Goal: Task Accomplishment & Management: Manage account settings

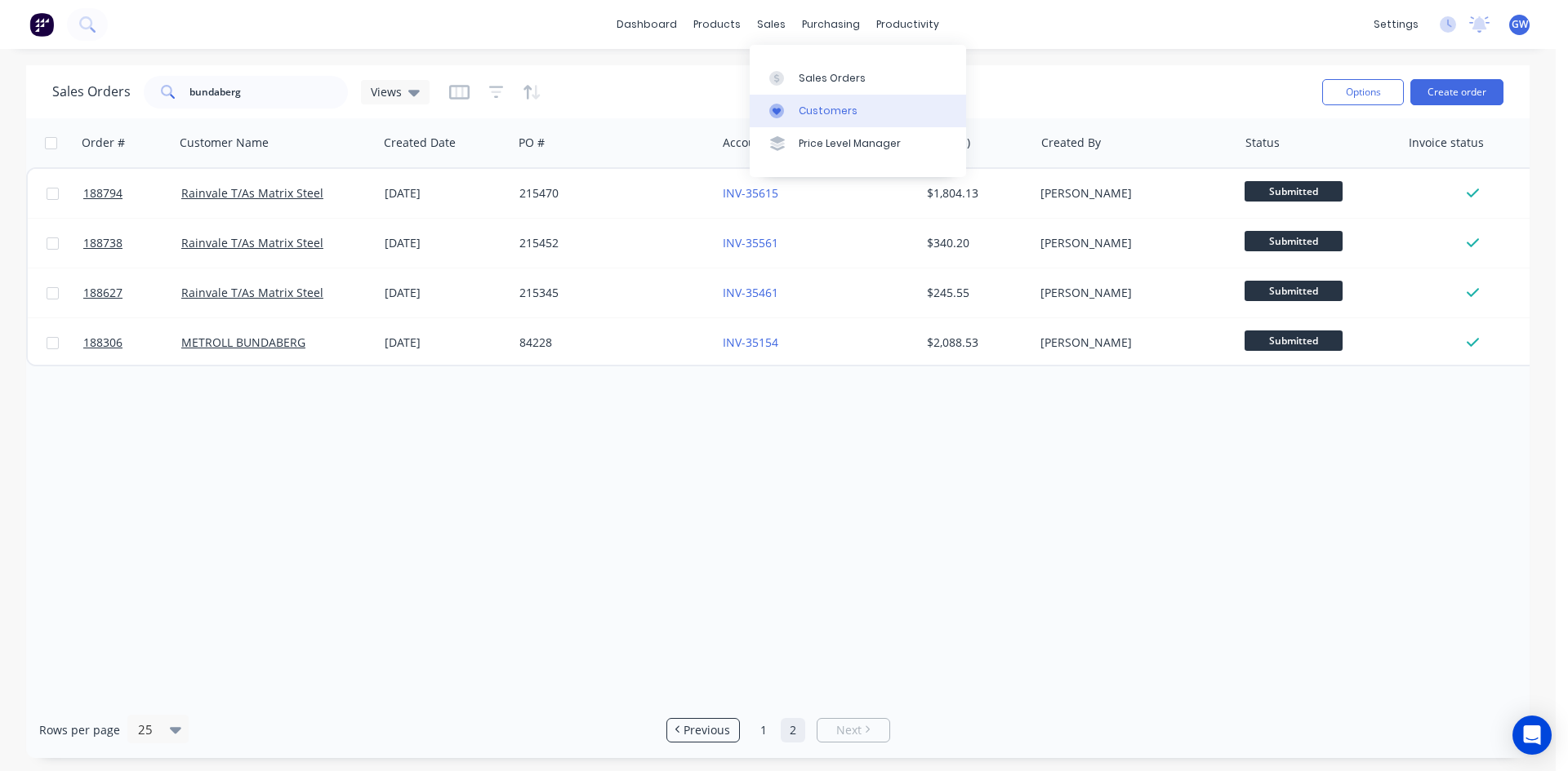
click at [803, 114] on div "Customers" at bounding box center [827, 111] width 59 height 14
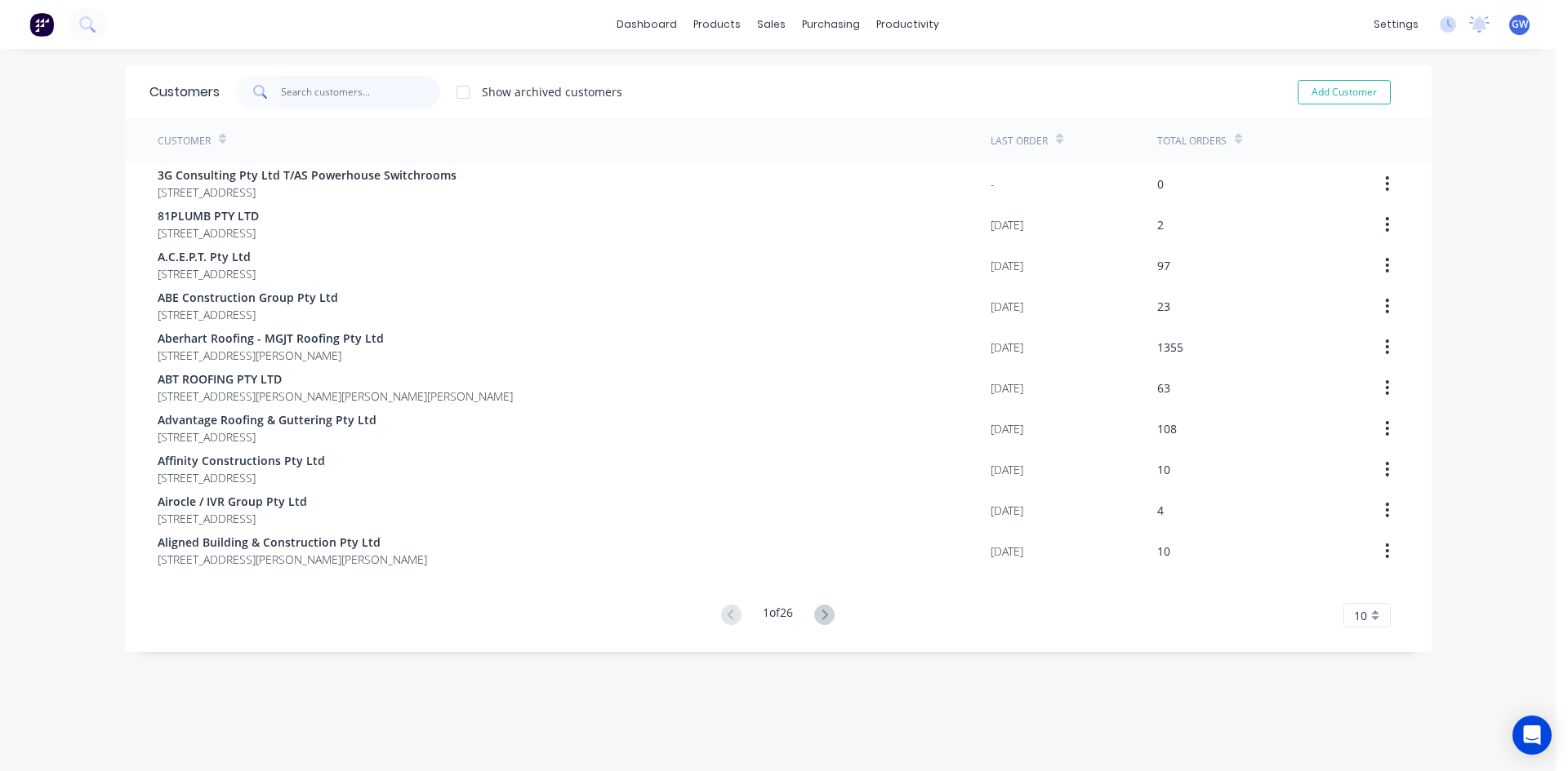
click at [304, 92] on input "text" at bounding box center [360, 92] width 159 height 33
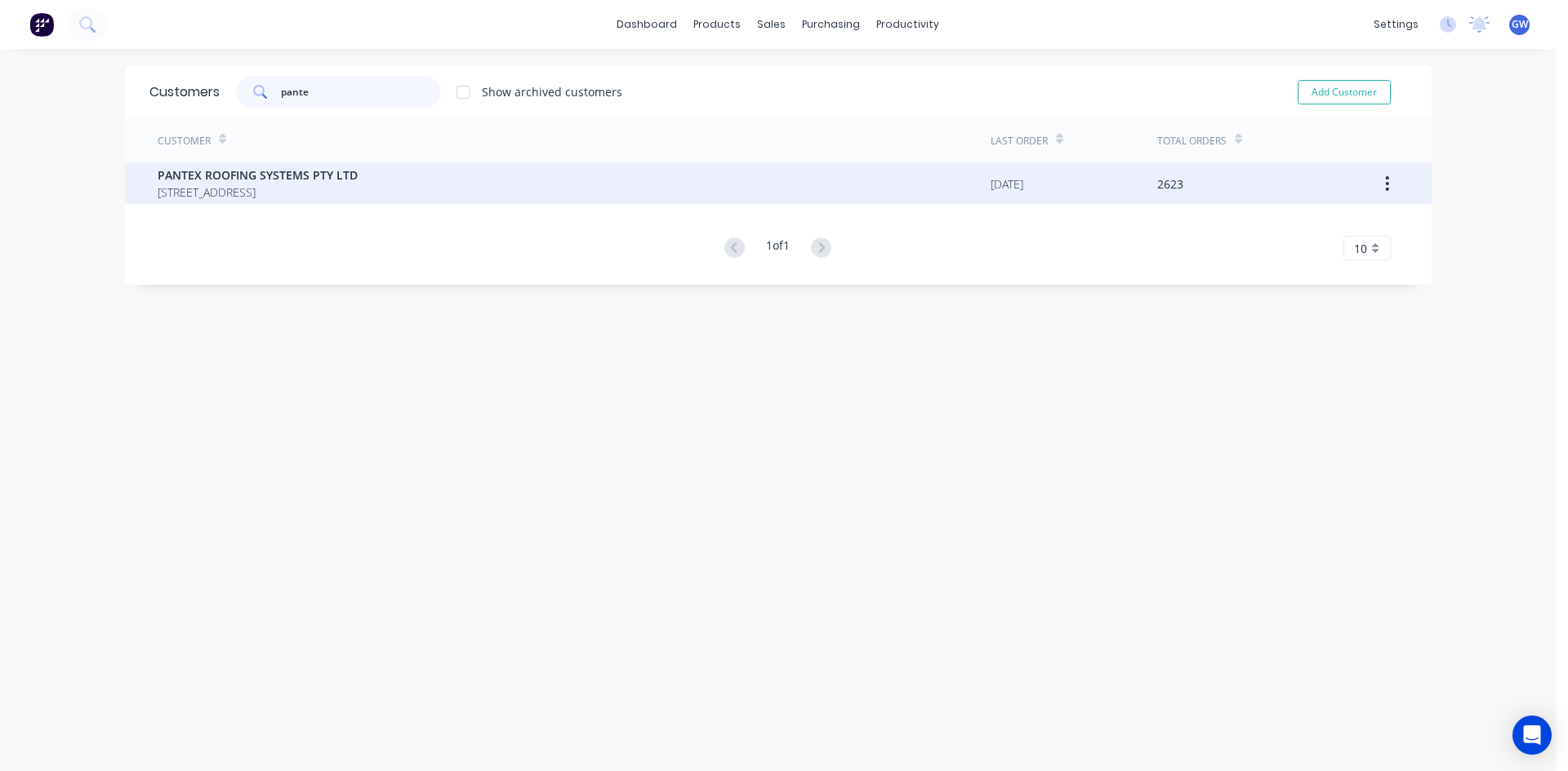
type input "pante"
click at [274, 167] on span "PANTEX ROOFING SYSTEMS PTY LTD" at bounding box center [258, 175] width 200 height 17
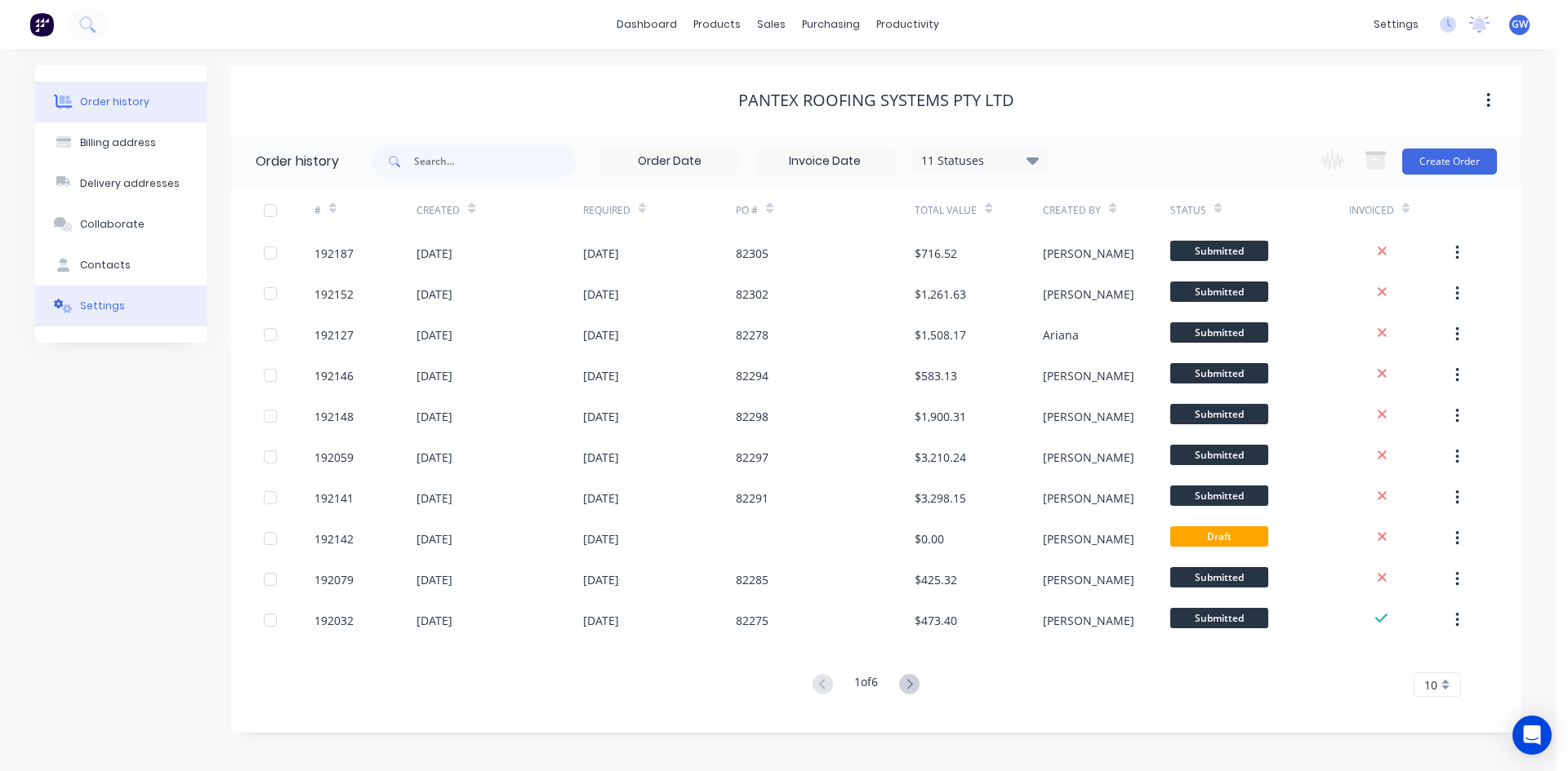
click at [115, 289] on button "Settings" at bounding box center [120, 306] width 171 height 40
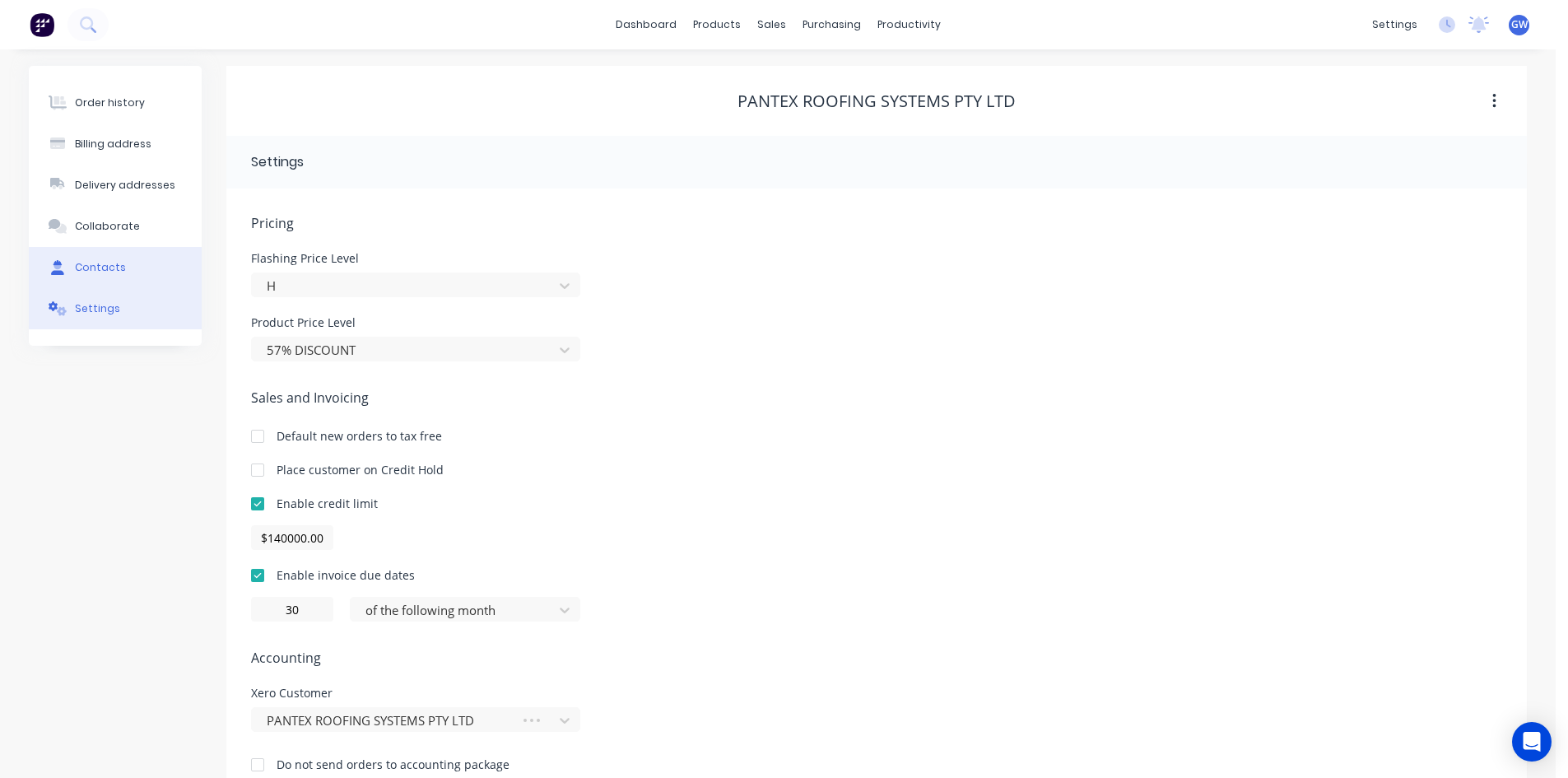
click at [113, 265] on div "Contacts" at bounding box center [100, 267] width 51 height 15
click at [138, 314] on button "Settings" at bounding box center [116, 309] width 173 height 41
drag, startPoint x: 330, startPoint y: 537, endPoint x: 149, endPoint y: 535, distance: 181.0
click at [149, 535] on div "Order history Billing address Delivery addresses Collaborate Contacts Settings …" at bounding box center [778, 432] width 1498 height 733
type input "$200000.00"
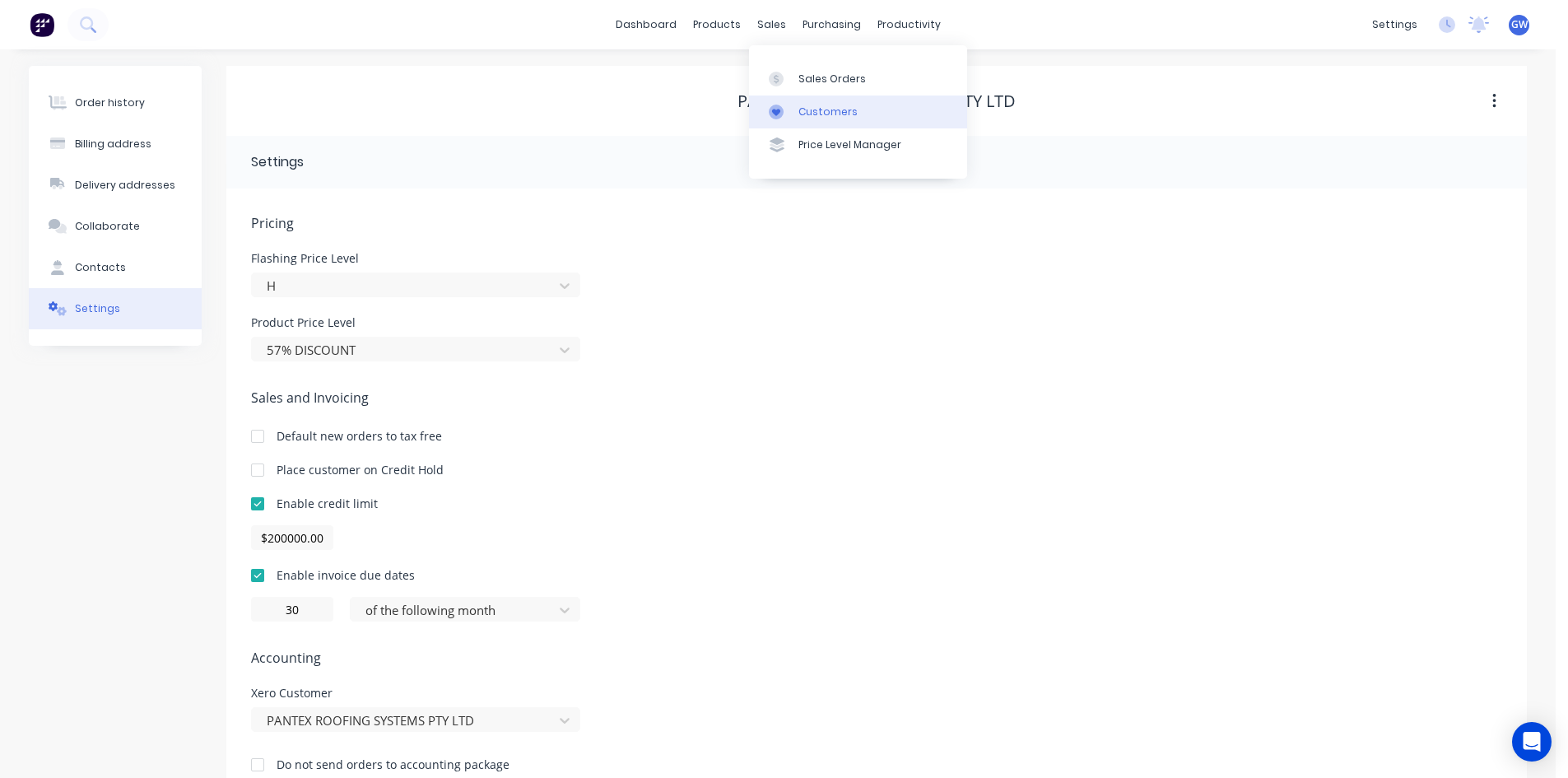
click at [797, 120] on link "Customers" at bounding box center [858, 112] width 218 height 33
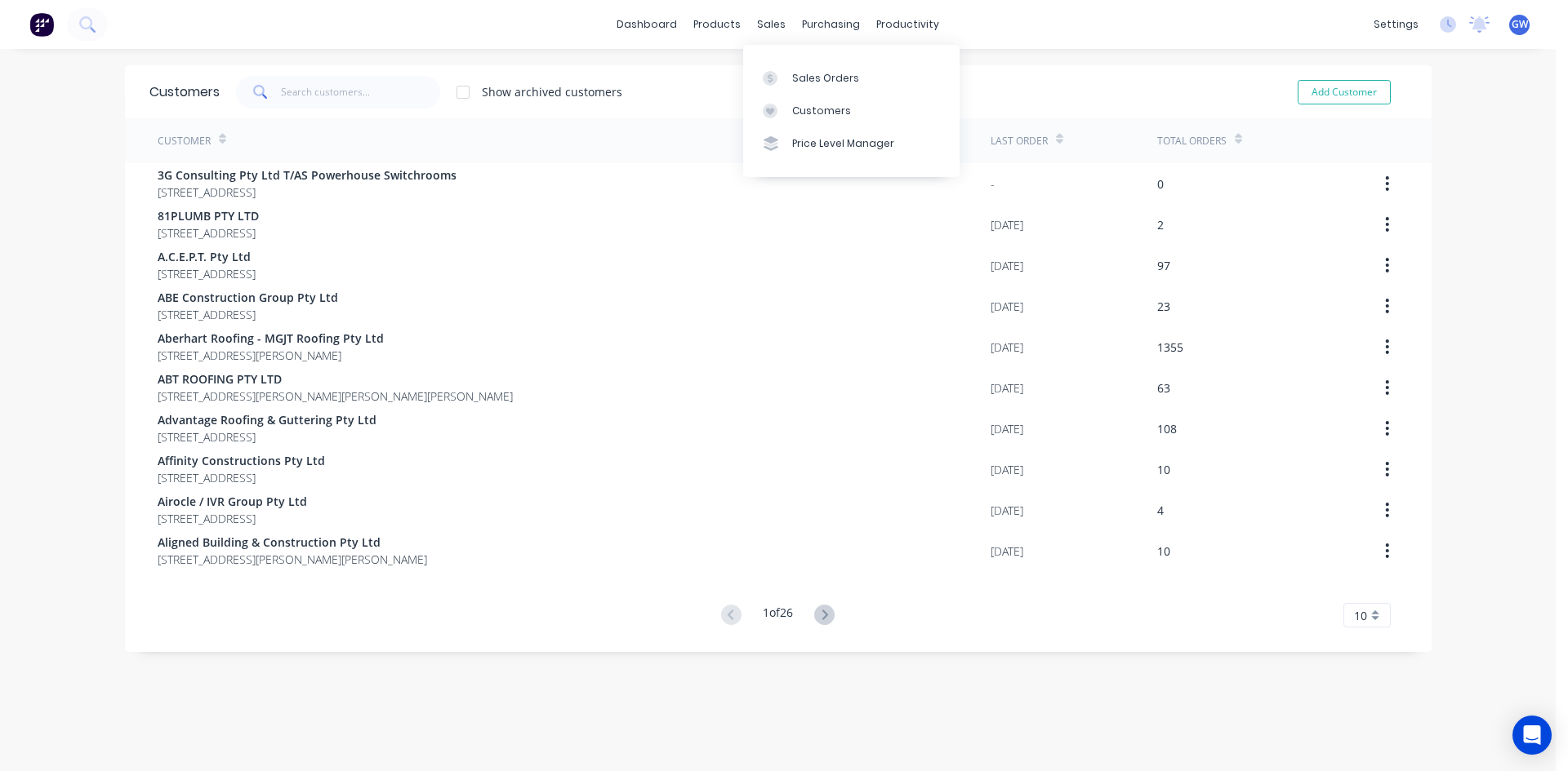
drag, startPoint x: 812, startPoint y: 120, endPoint x: 537, endPoint y: 106, distance: 275.4
click at [812, 120] on link "Customers" at bounding box center [851, 111] width 217 height 33
click at [314, 92] on input "text" at bounding box center [360, 92] width 159 height 33
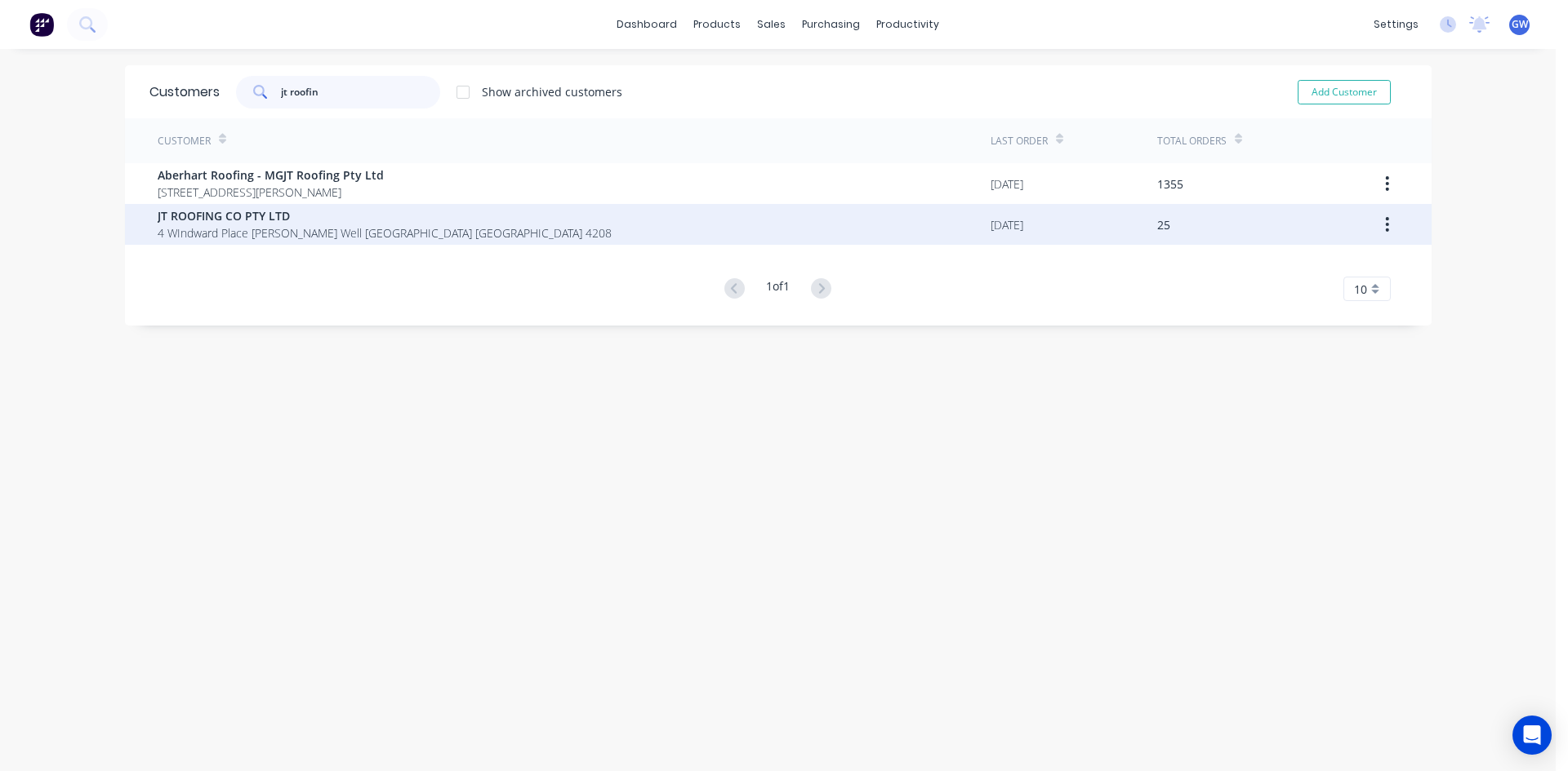
type input "jt roofin"
click at [289, 220] on span "JT ROOFING CO PTY LTD" at bounding box center [384, 216] width 454 height 17
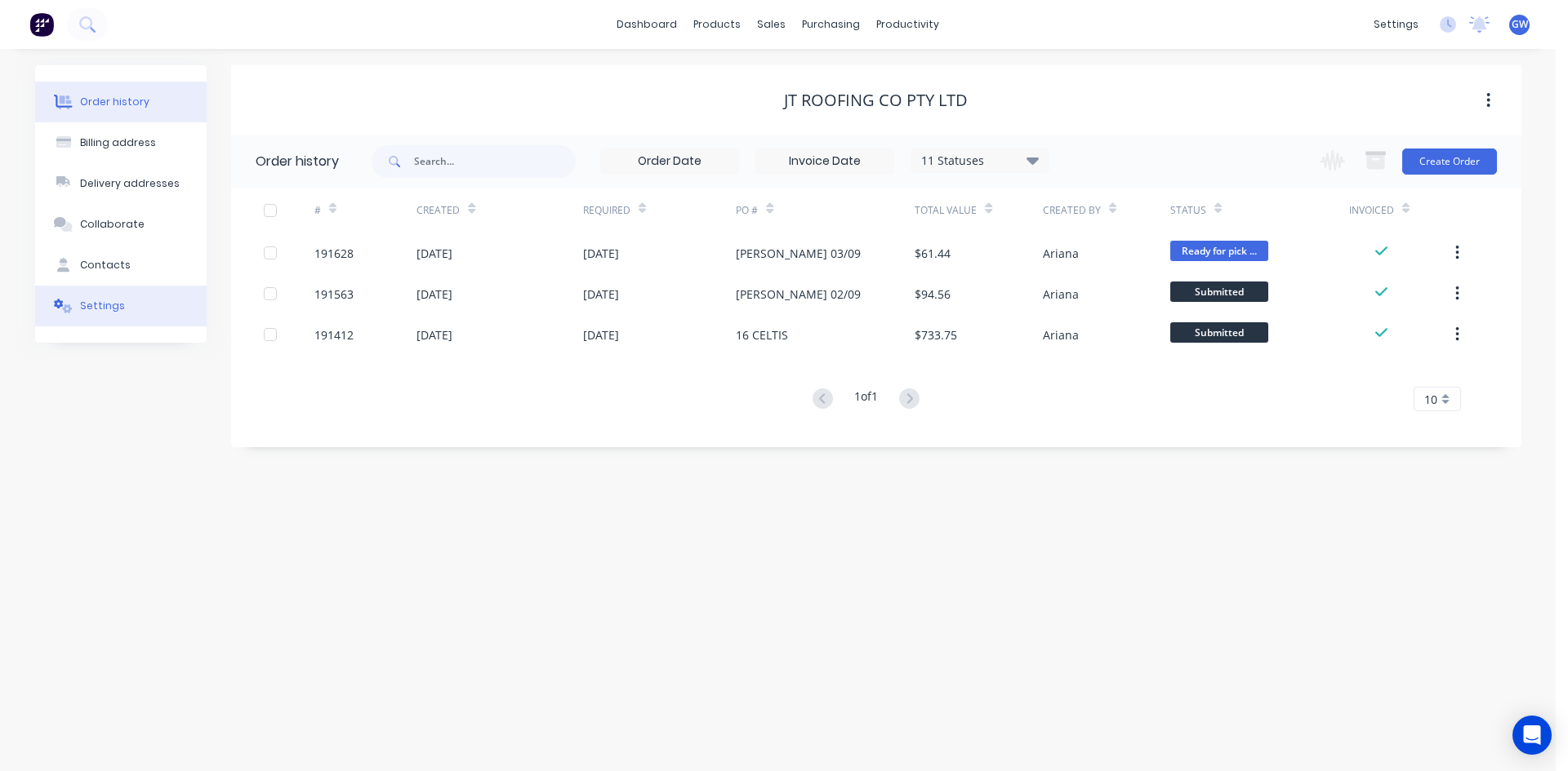
click at [98, 308] on div "Settings" at bounding box center [102, 305] width 45 height 14
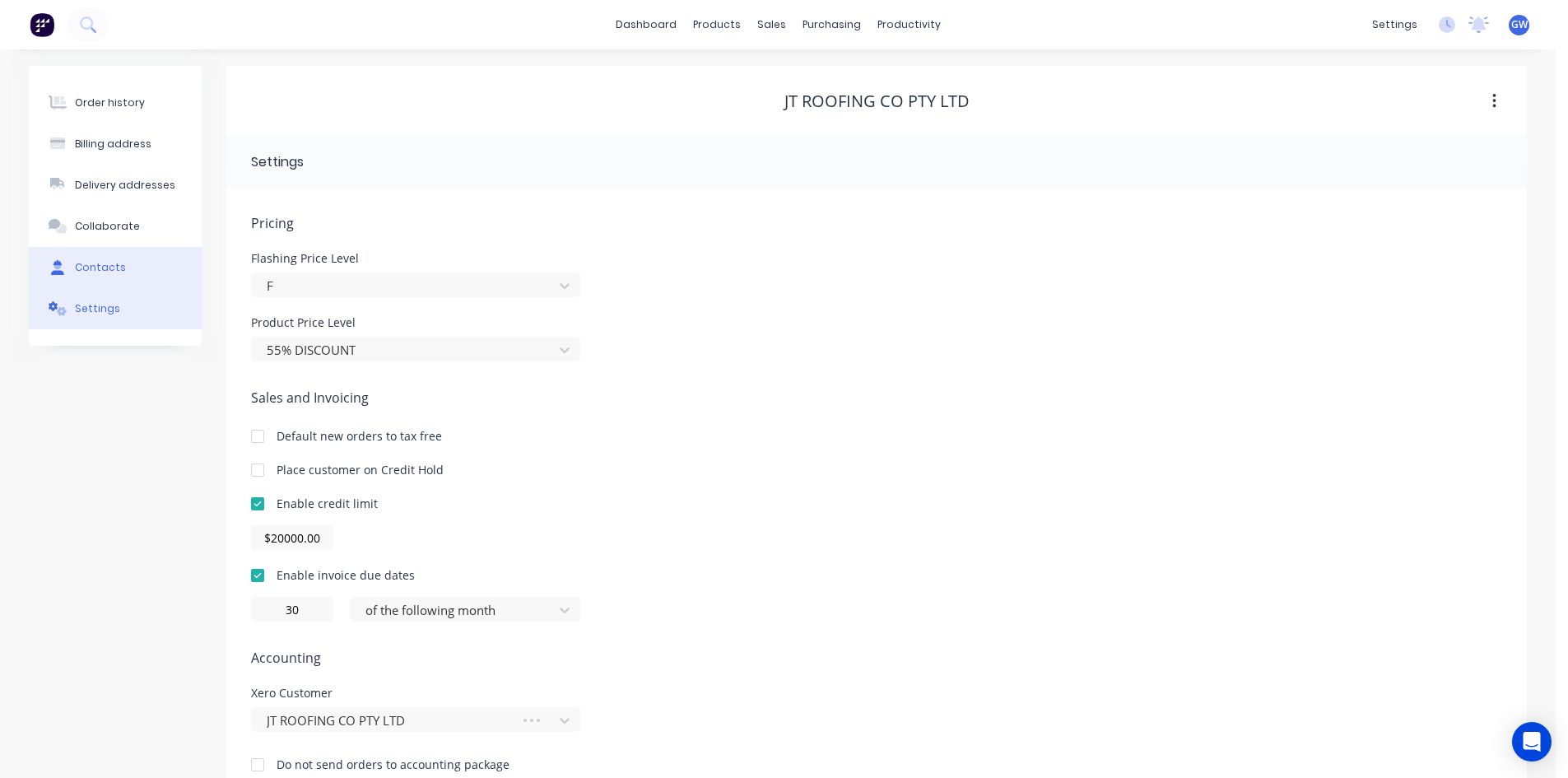
click at [109, 253] on button "Contacts" at bounding box center [116, 267] width 173 height 41
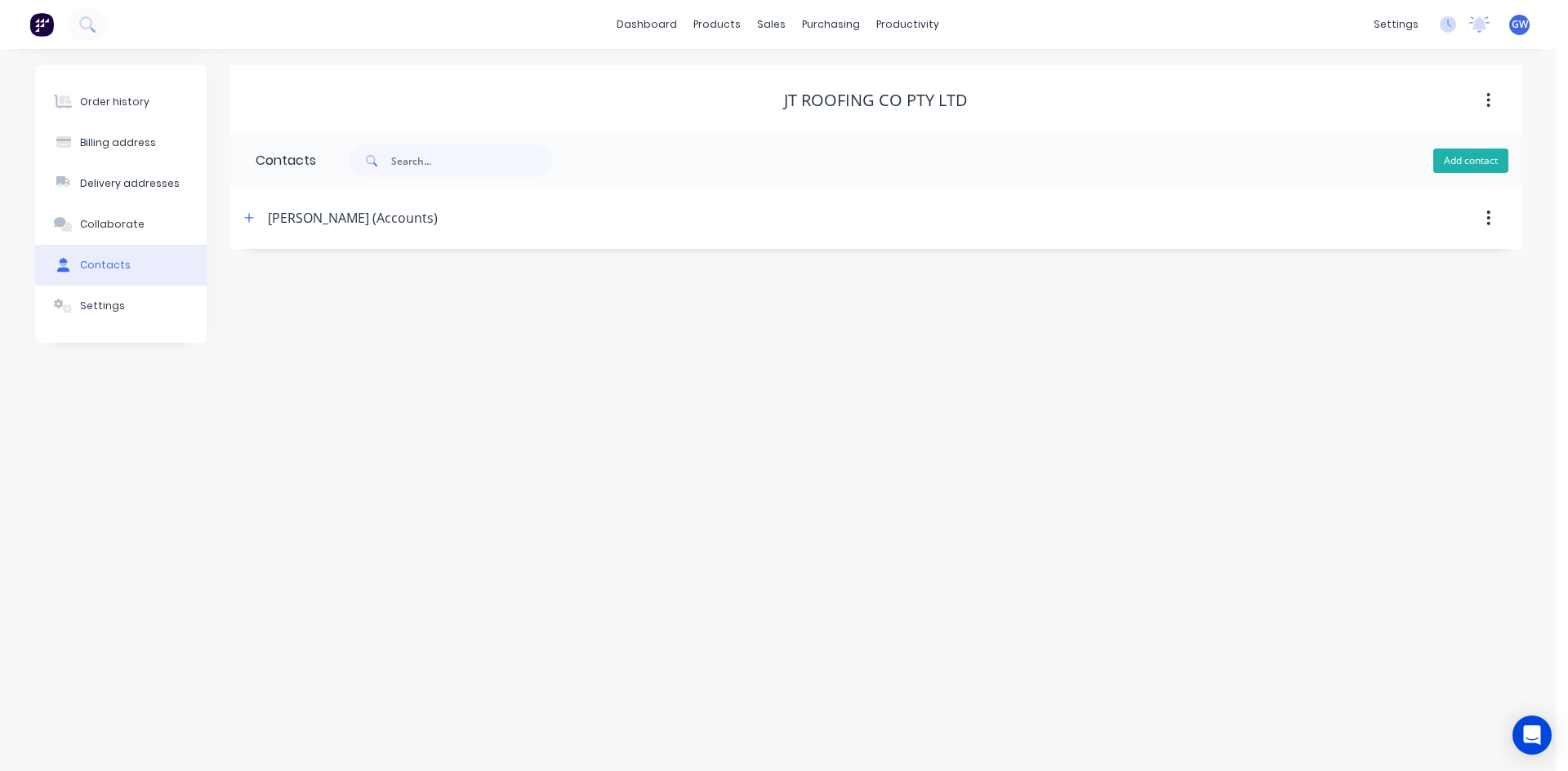
click at [1471, 163] on button "Add contact" at bounding box center [1471, 160] width 75 height 24
select select "AU"
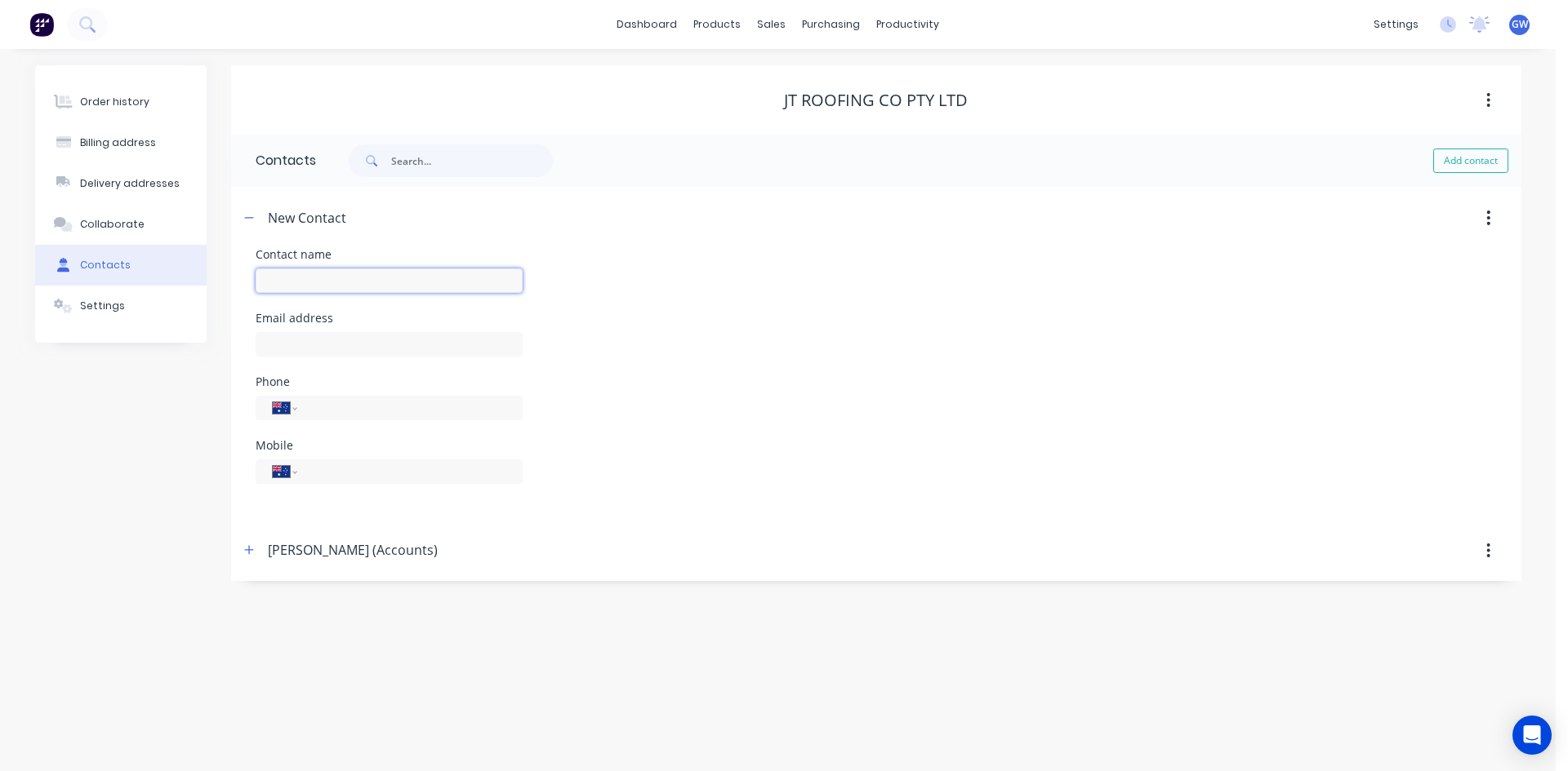
click at [305, 282] on input "text" at bounding box center [388, 280] width 267 height 24
type input "[PERSON_NAME] (2nd Email)"
select select "AU"
click at [310, 350] on input "text" at bounding box center [388, 344] width 267 height 24
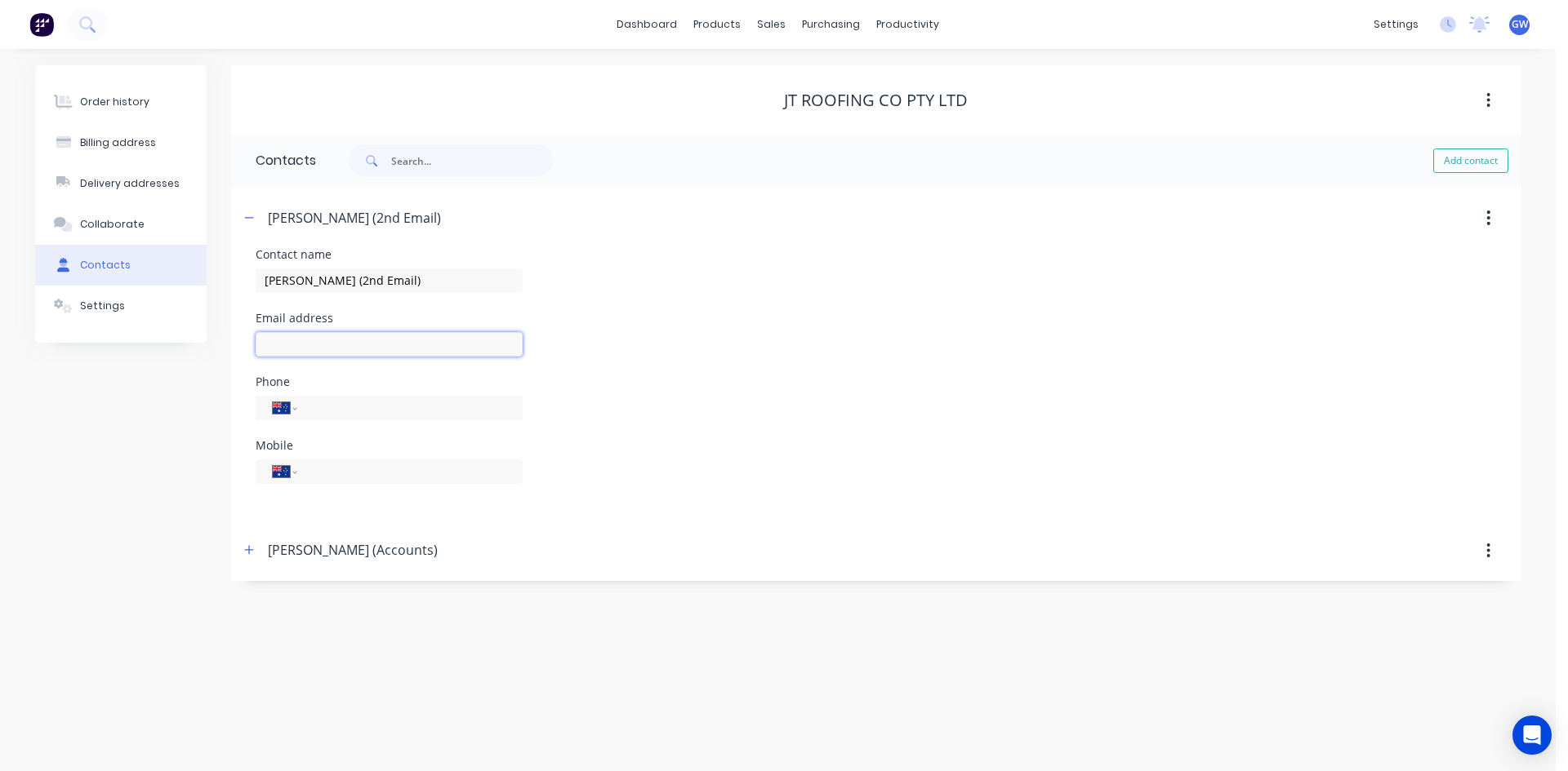
paste input "[EMAIL_ADDRESS][DOMAIN_NAME]"
type input "[EMAIL_ADDRESS][DOMAIN_NAME]"
click at [735, 385] on div "Phone International [GEOGRAPHIC_DATA] [GEOGRAPHIC_DATA] [GEOGRAPHIC_DATA] [GEOG…" at bounding box center [875, 408] width 1241 height 64
click at [248, 218] on icon "button" at bounding box center [248, 218] width 10 height 12
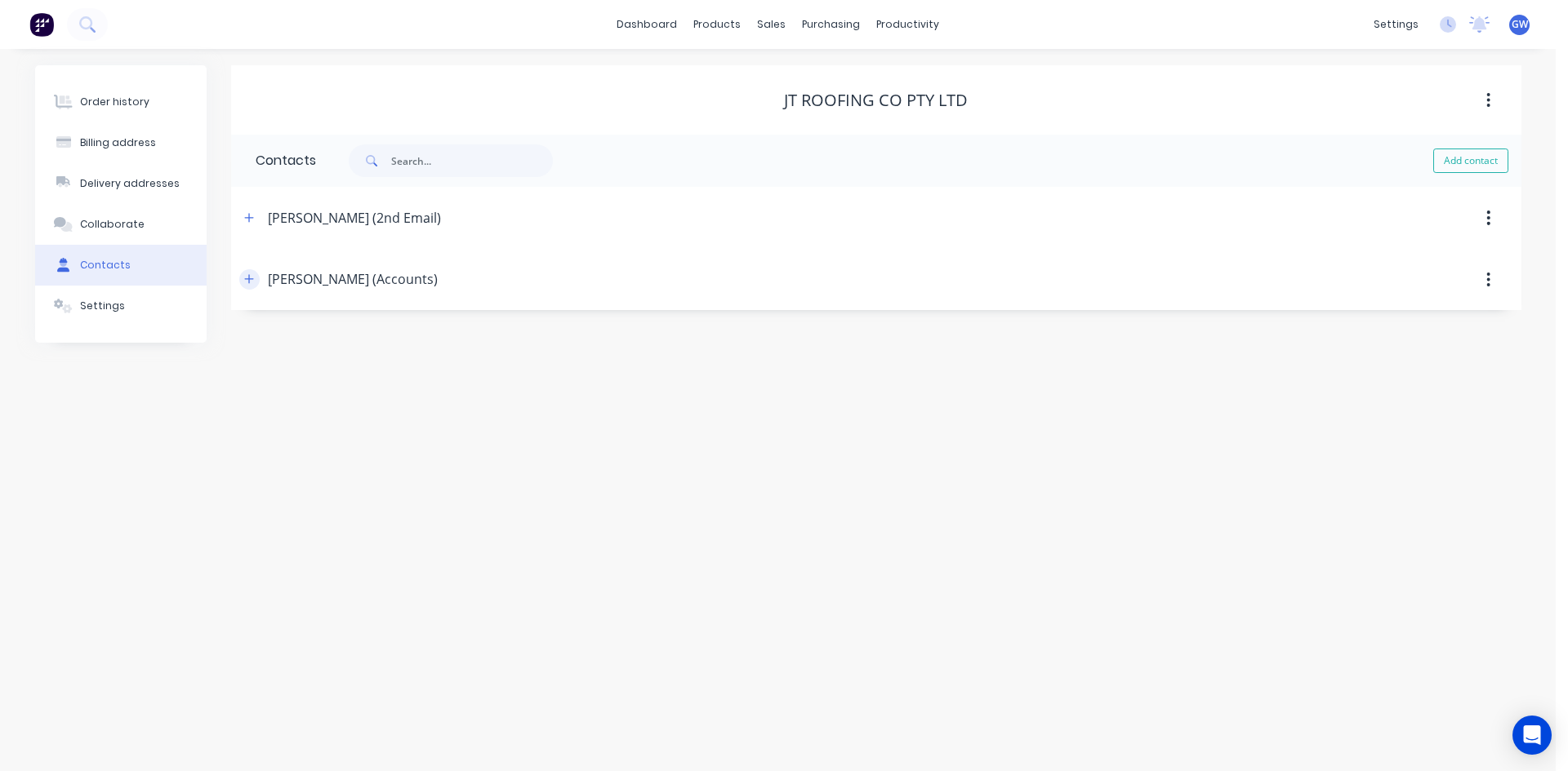
click at [245, 276] on icon "button" at bounding box center [248, 279] width 10 height 12
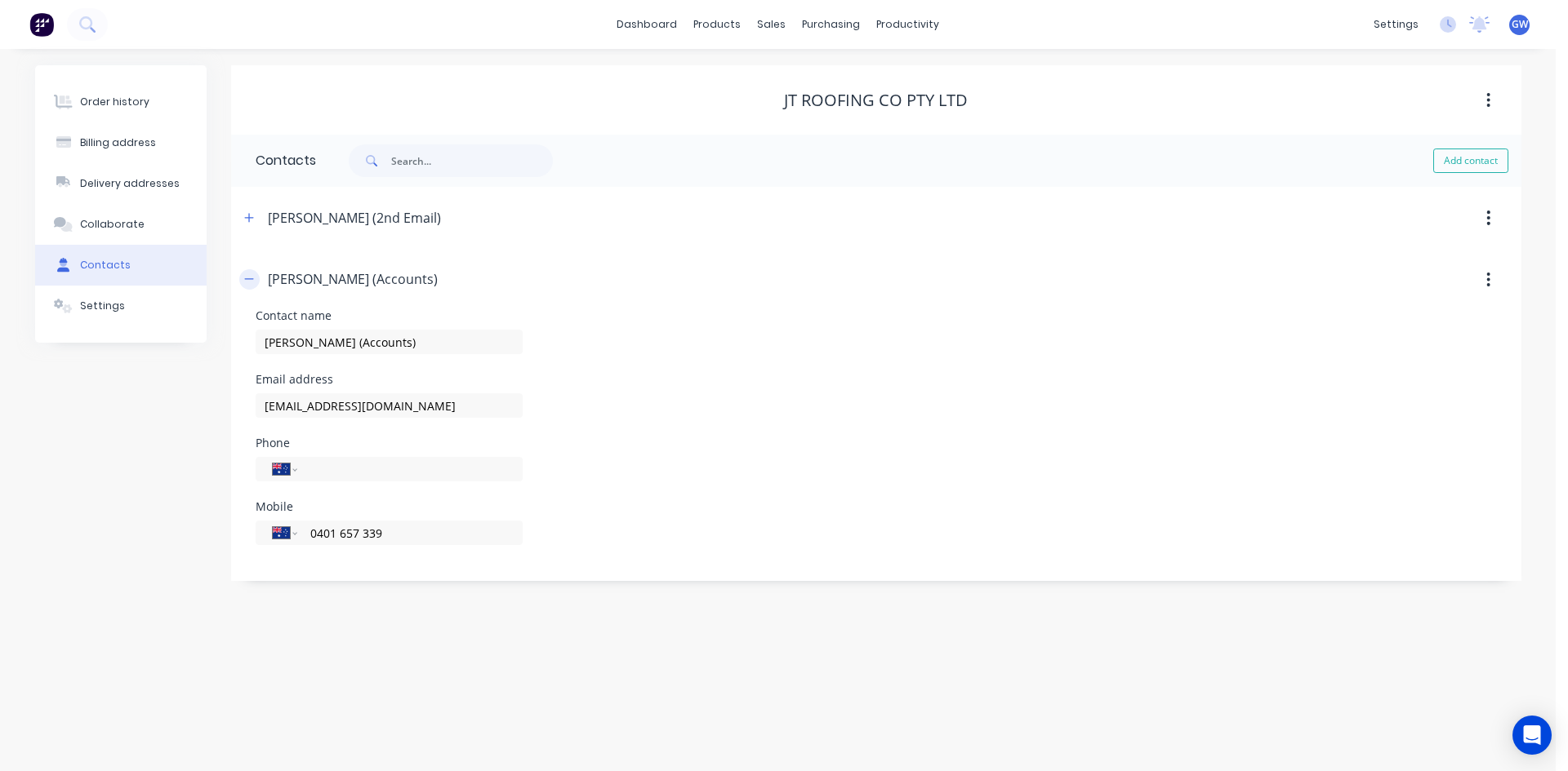
click at [245, 276] on icon "button" at bounding box center [248, 279] width 10 height 12
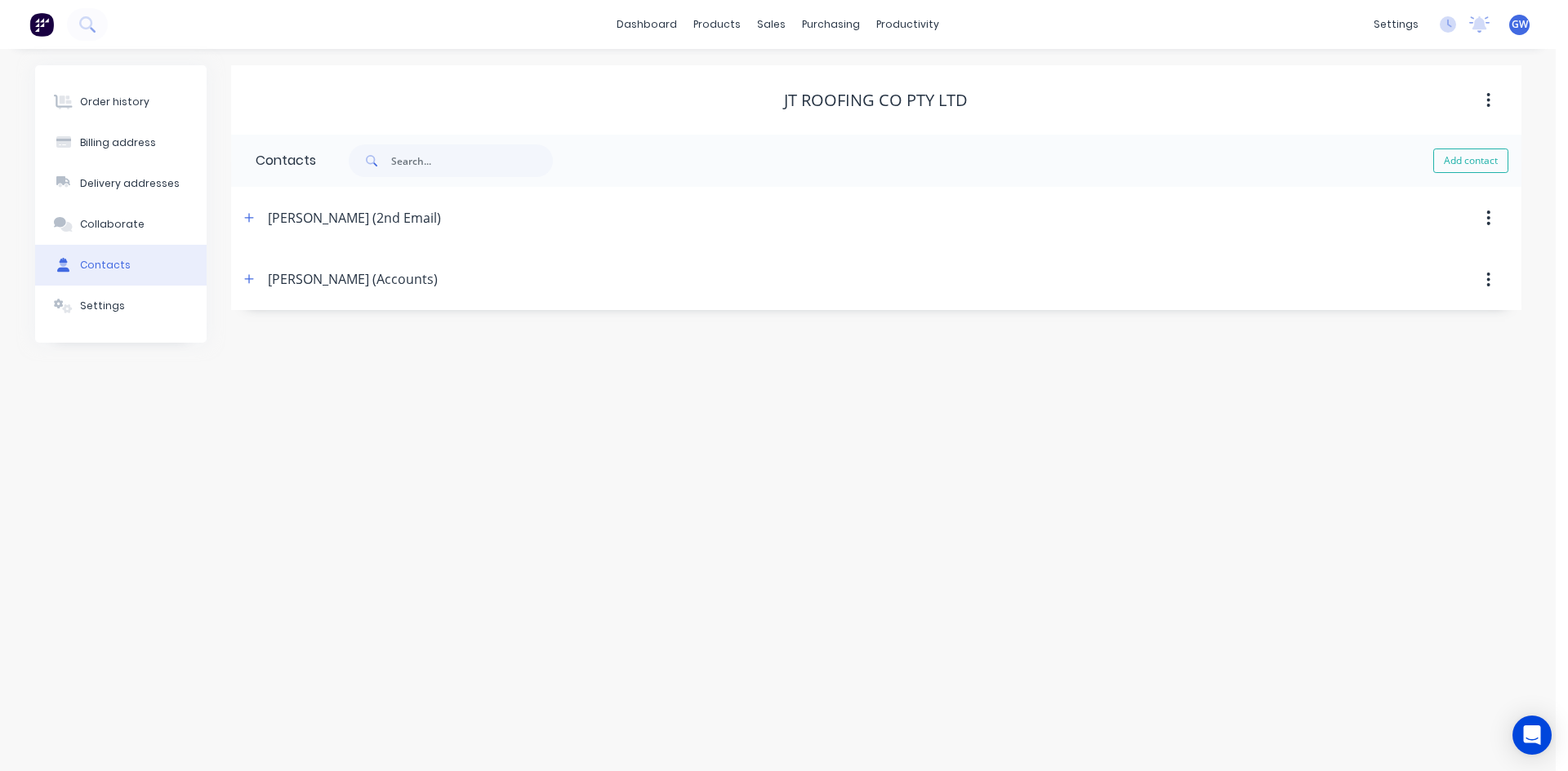
click at [260, 208] on div "[PERSON_NAME] (2nd Email)" at bounding box center [719, 218] width 962 height 30
click at [248, 214] on icon "button" at bounding box center [248, 218] width 10 height 12
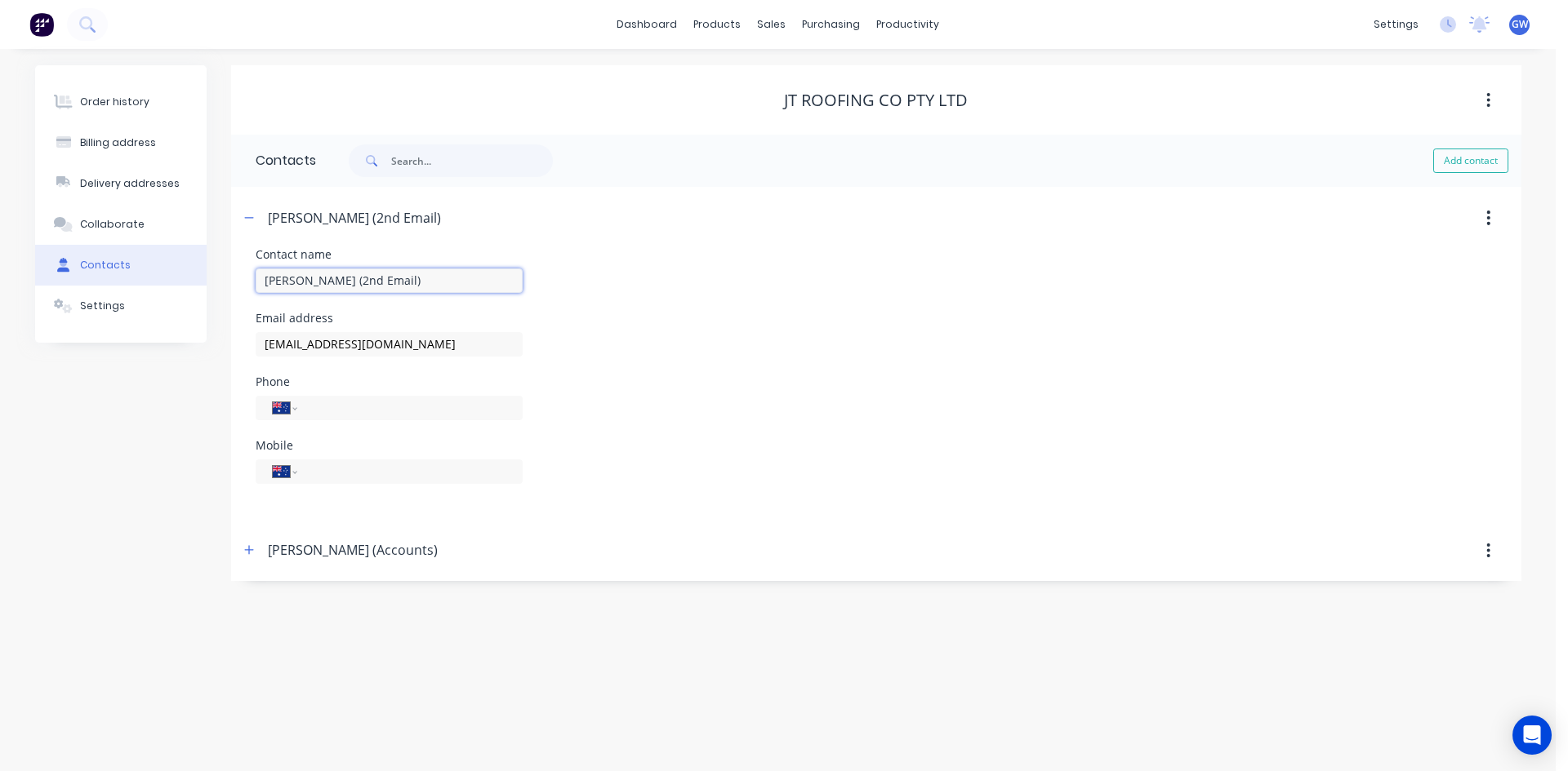
drag, startPoint x: 394, startPoint y: 282, endPoint x: 295, endPoint y: 292, distance: 99.5
click at [295, 292] on input "[PERSON_NAME] (2nd Email)" at bounding box center [388, 280] width 267 height 24
type input "[PERSON_NAME] (Accounts 2)"
click at [775, 520] on header "[PERSON_NAME] (Accounts)" at bounding box center [876, 551] width 1291 height 62
click at [254, 213] on icon "button" at bounding box center [248, 218] width 10 height 12
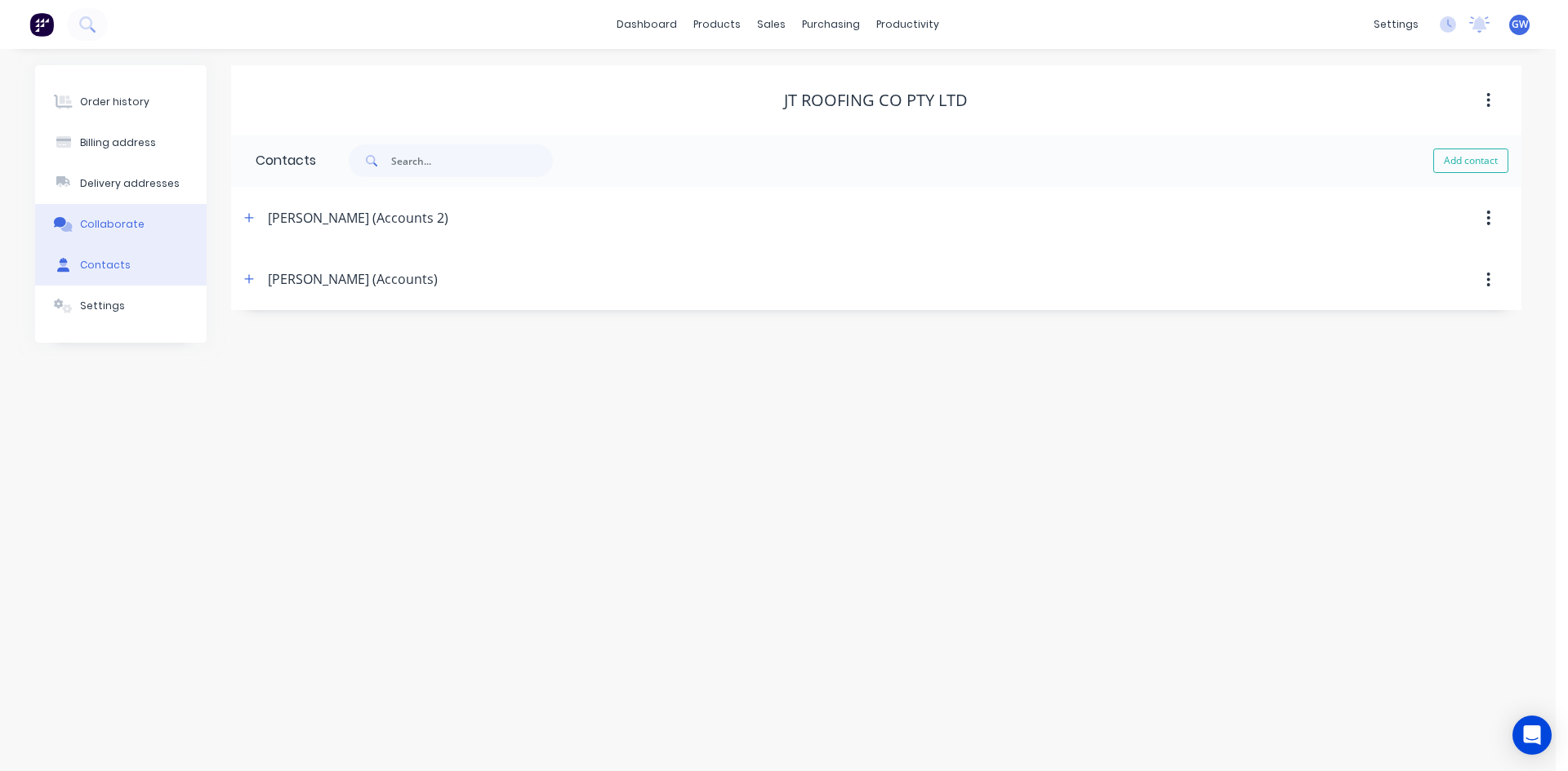
click at [130, 233] on button "Collaborate" at bounding box center [120, 224] width 171 height 40
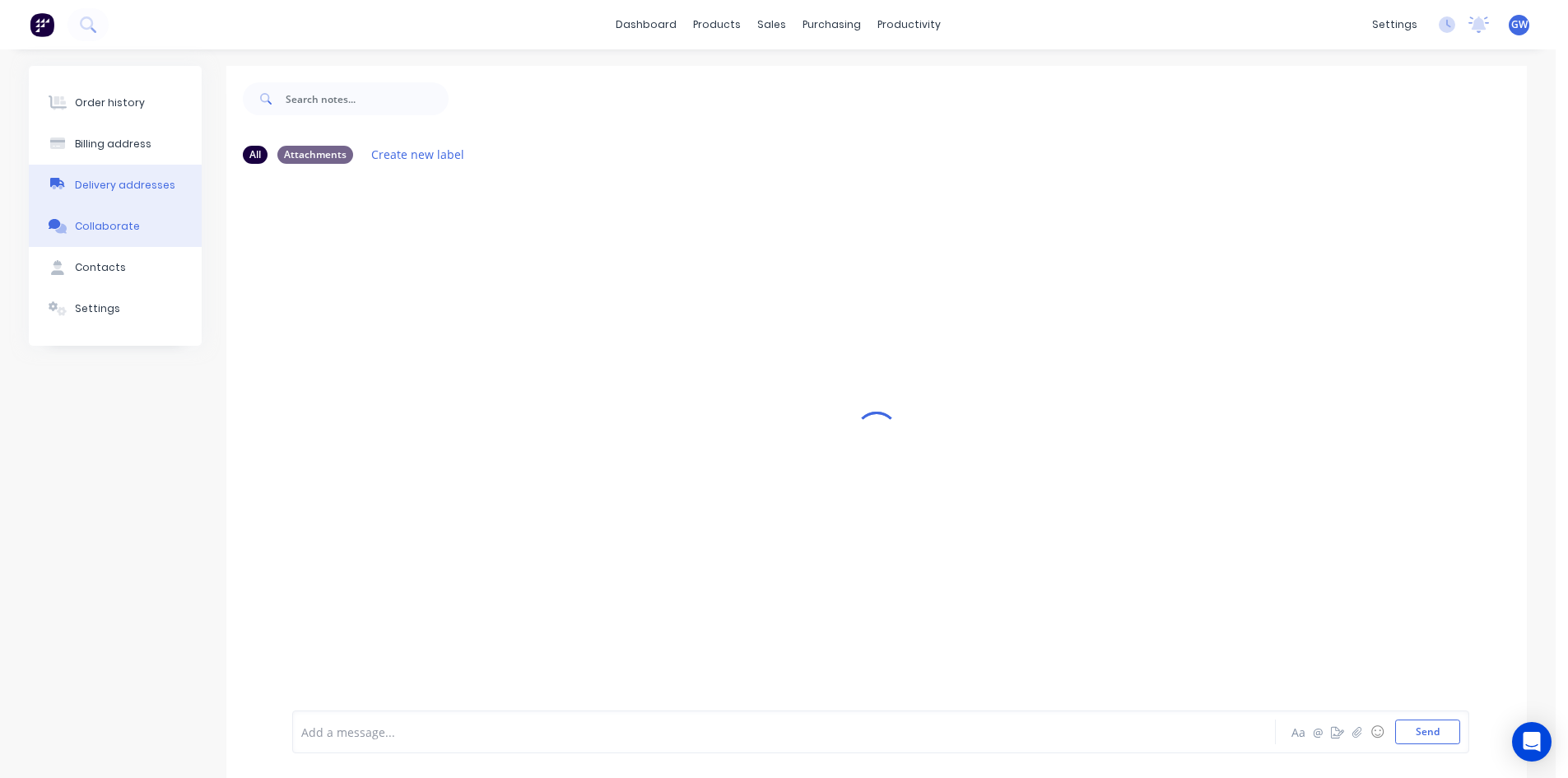
click at [133, 185] on div "Delivery addresses" at bounding box center [124, 185] width 100 height 15
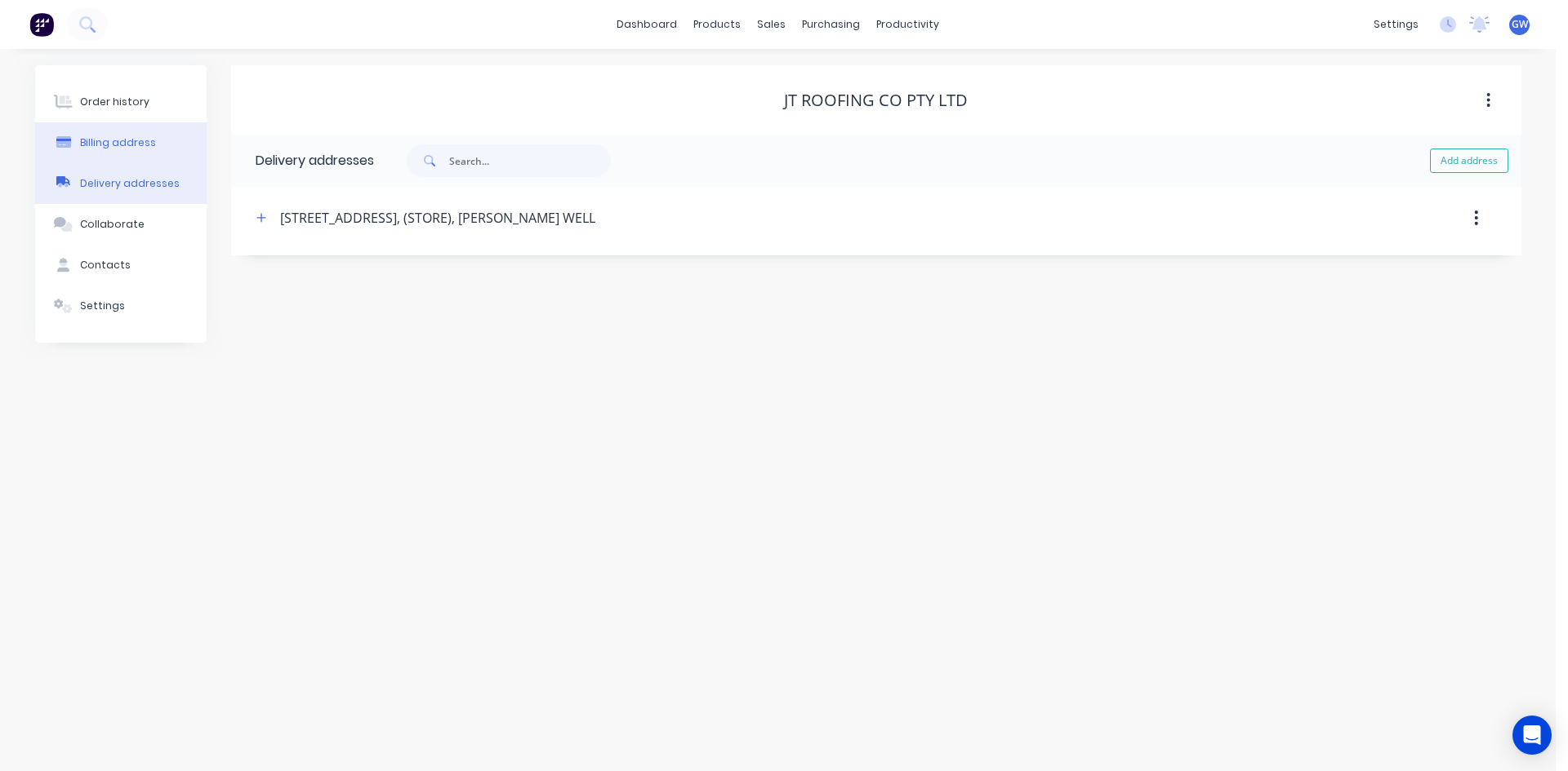
click at [132, 135] on button "Billing address" at bounding box center [120, 142] width 171 height 40
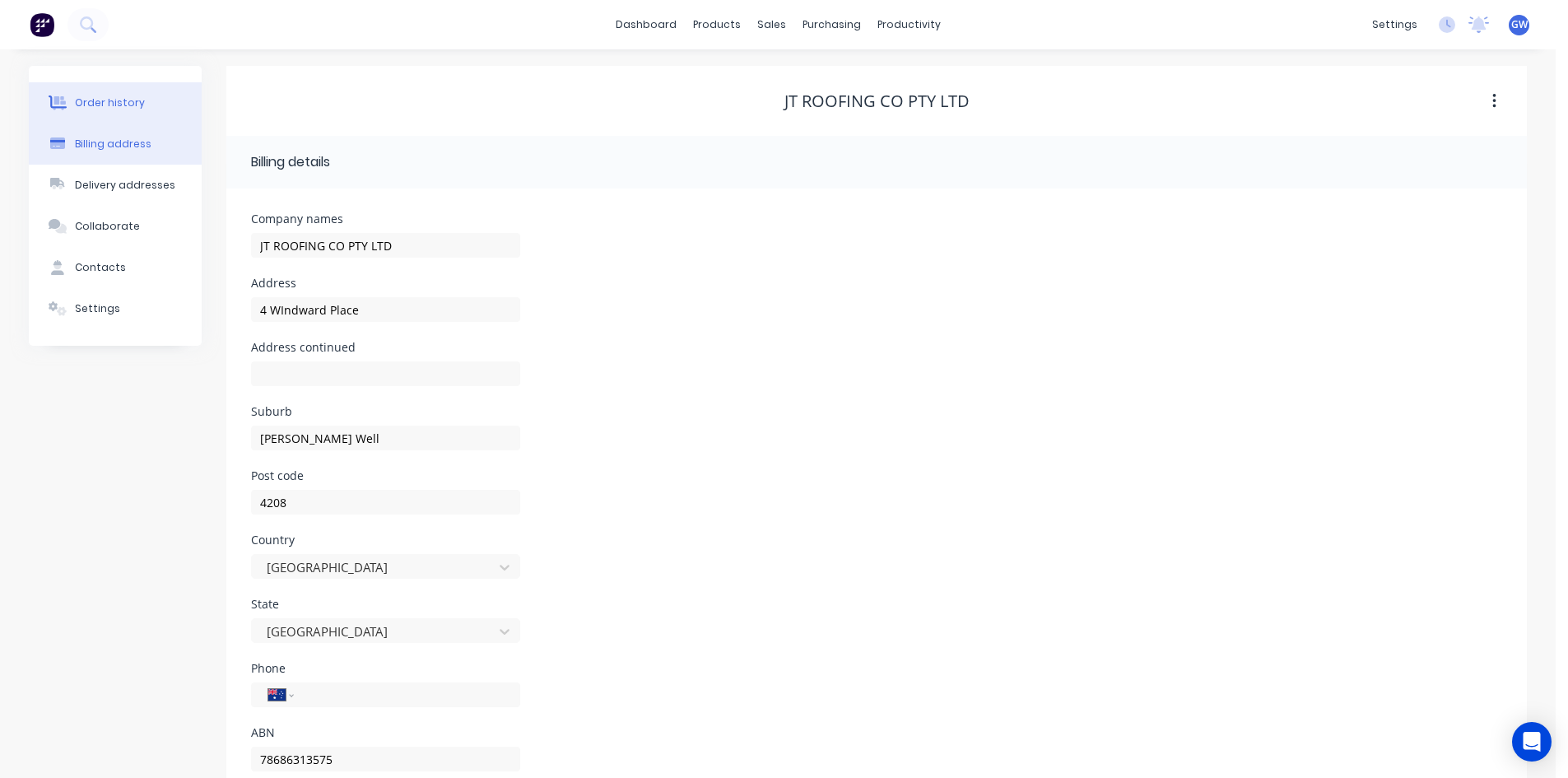
click at [136, 108] on div "Order history" at bounding box center [110, 102] width 70 height 15
